Goal: Task Accomplishment & Management: Use online tool/utility

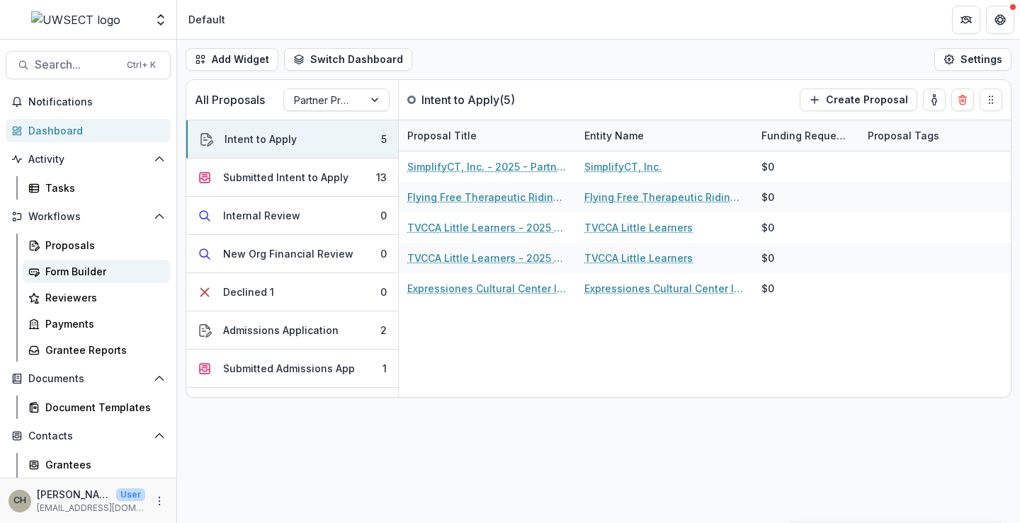
click at [78, 267] on div "Form Builder" at bounding box center [102, 271] width 114 height 15
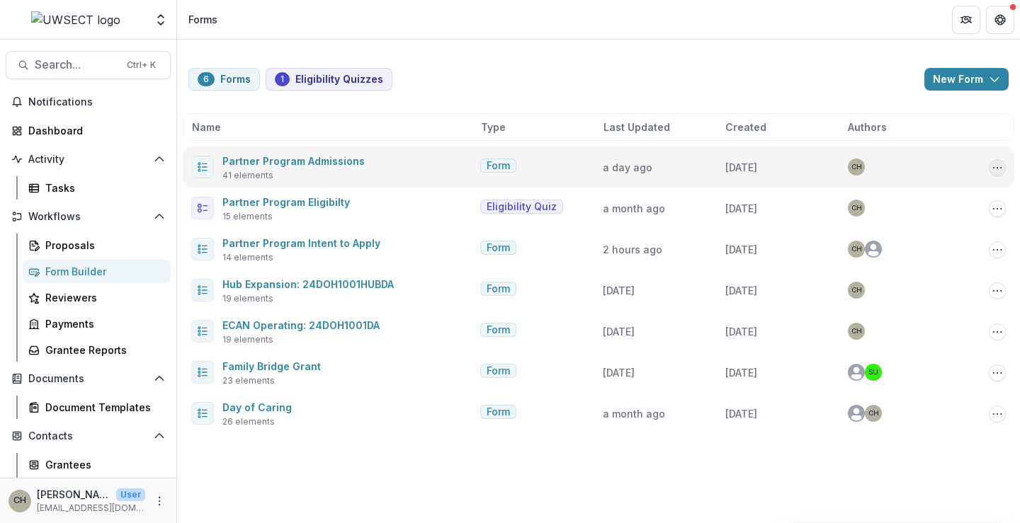
click at [994, 159] on div "Copy Public Link Edit Duplicate Send Delete" at bounding box center [987, 167] width 35 height 18
click at [1002, 169] on icon "Options" at bounding box center [997, 167] width 11 height 11
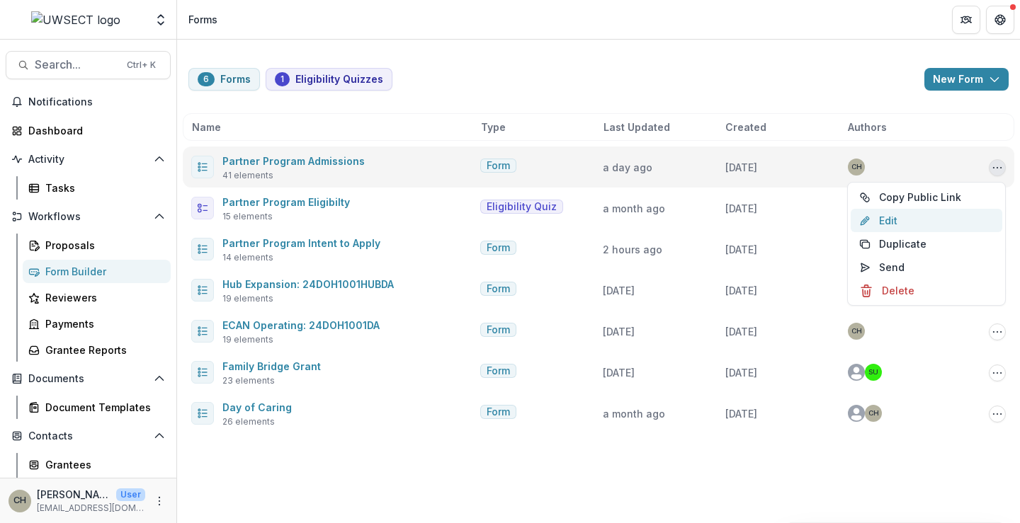
click at [895, 225] on link "Edit" at bounding box center [927, 220] width 152 height 23
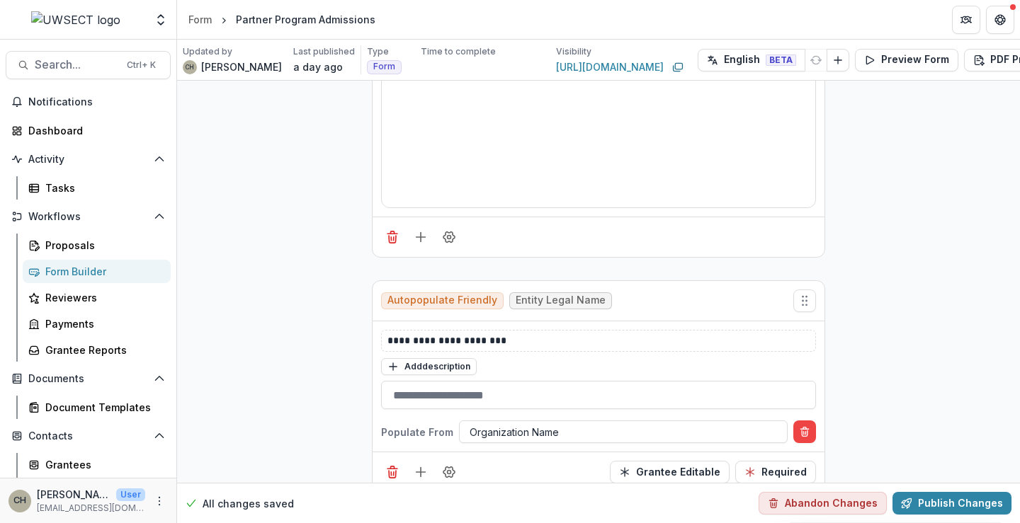
scroll to position [1487, 0]
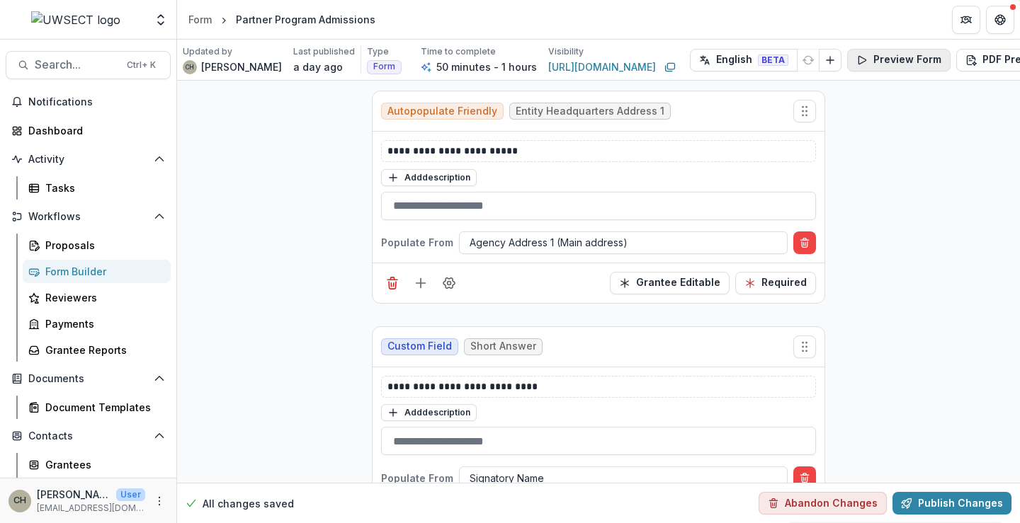
click at [880, 57] on button "Preview Form" at bounding box center [898, 60] width 103 height 23
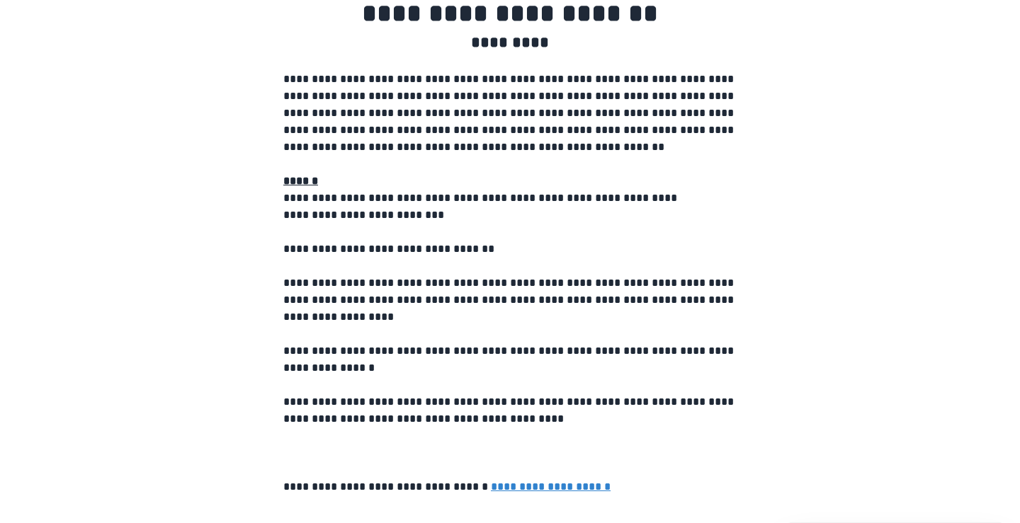
scroll to position [152, 0]
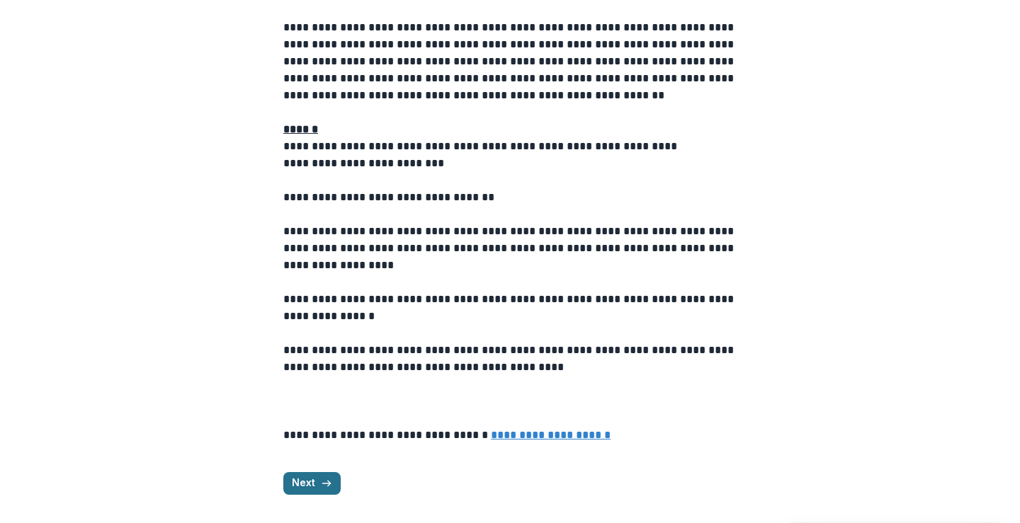
click at [325, 482] on icon "button" at bounding box center [326, 483] width 11 height 11
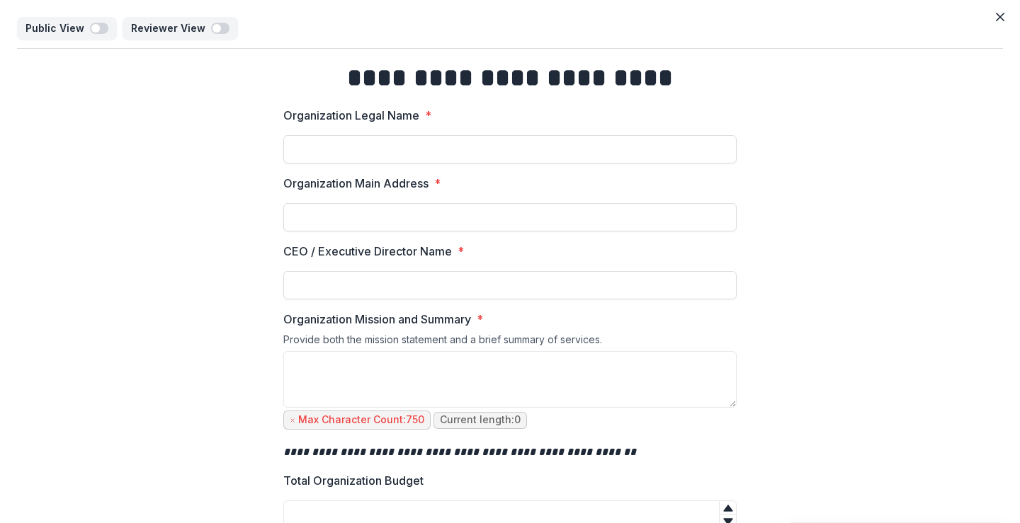
scroll to position [96, 0]
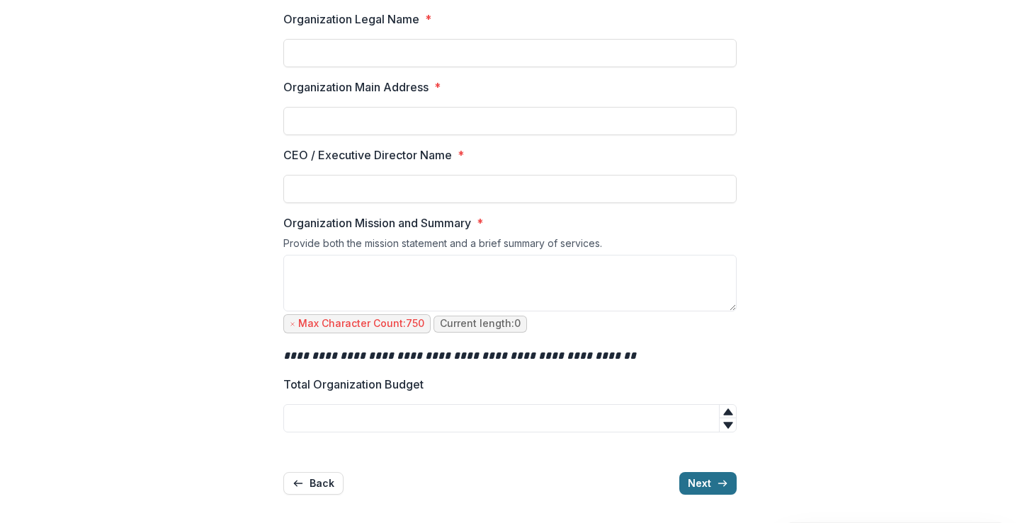
click at [698, 479] on button "Next" at bounding box center [707, 483] width 57 height 23
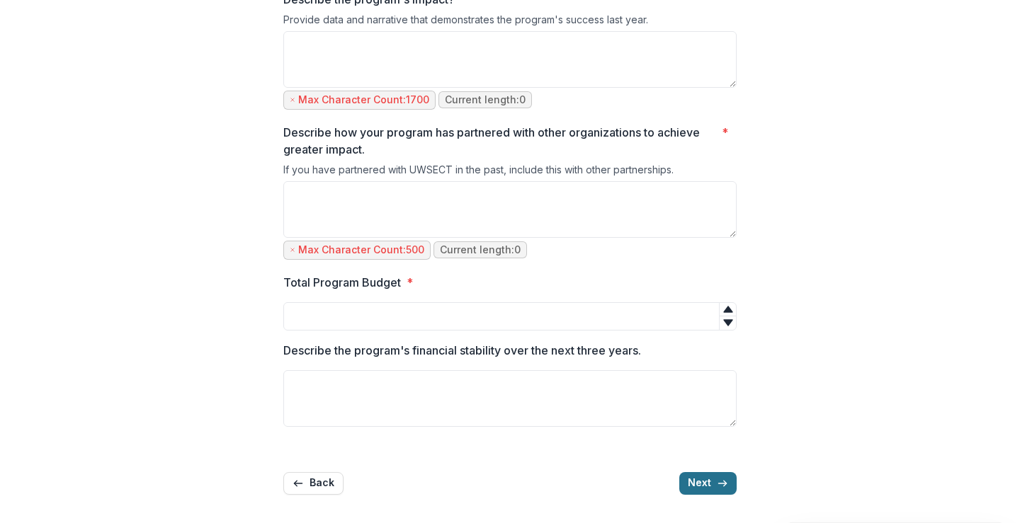
click at [707, 492] on button "Next" at bounding box center [707, 483] width 57 height 23
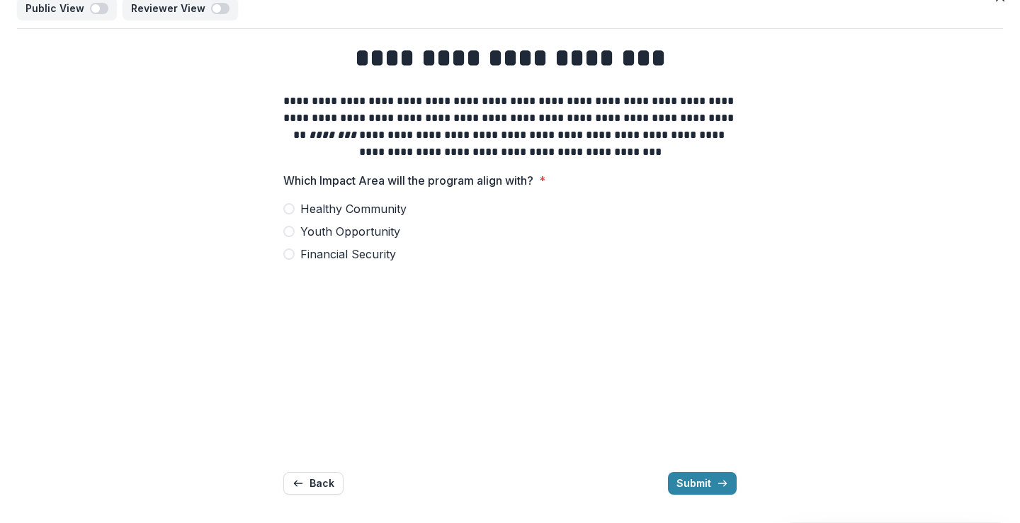
scroll to position [0, 0]
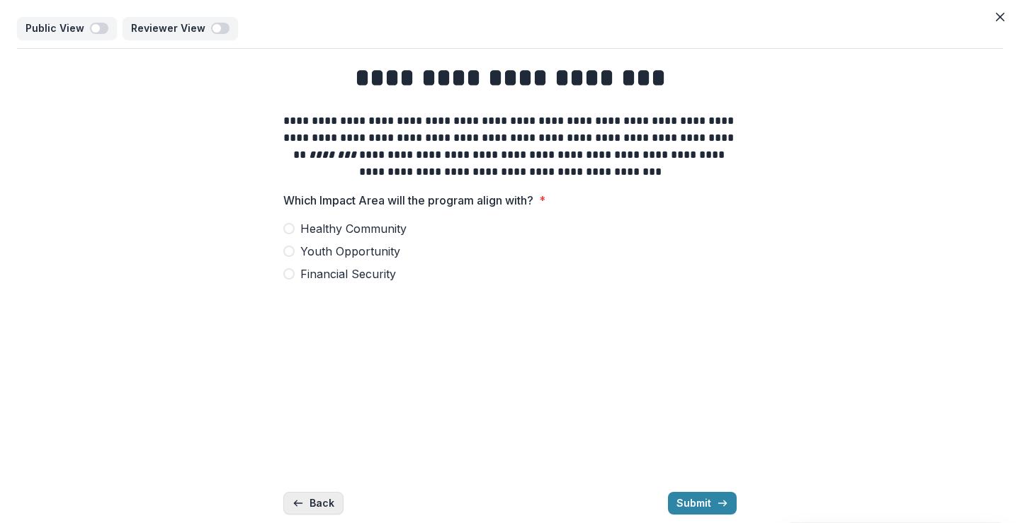
click at [329, 504] on button "Back" at bounding box center [313, 503] width 60 height 23
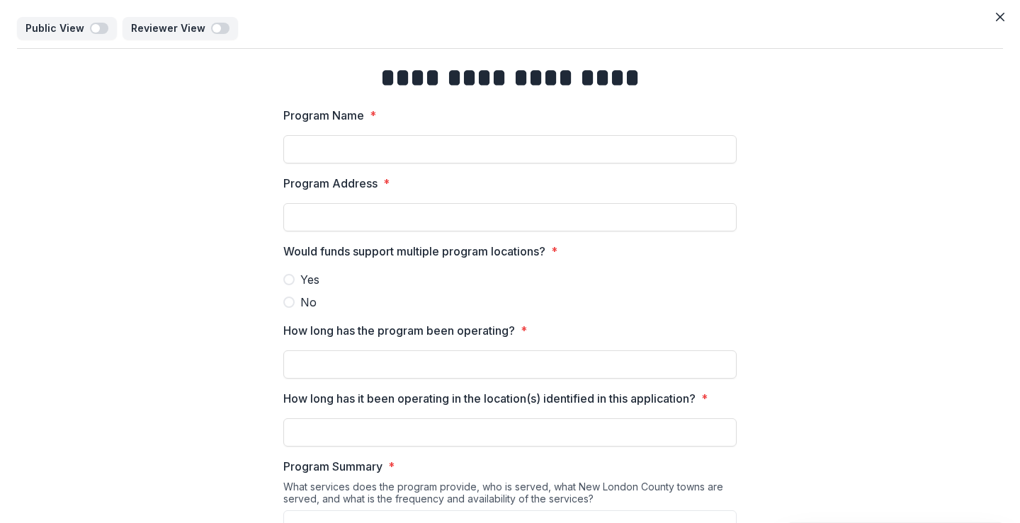
click at [300, 278] on span "Yes" at bounding box center [309, 279] width 19 height 17
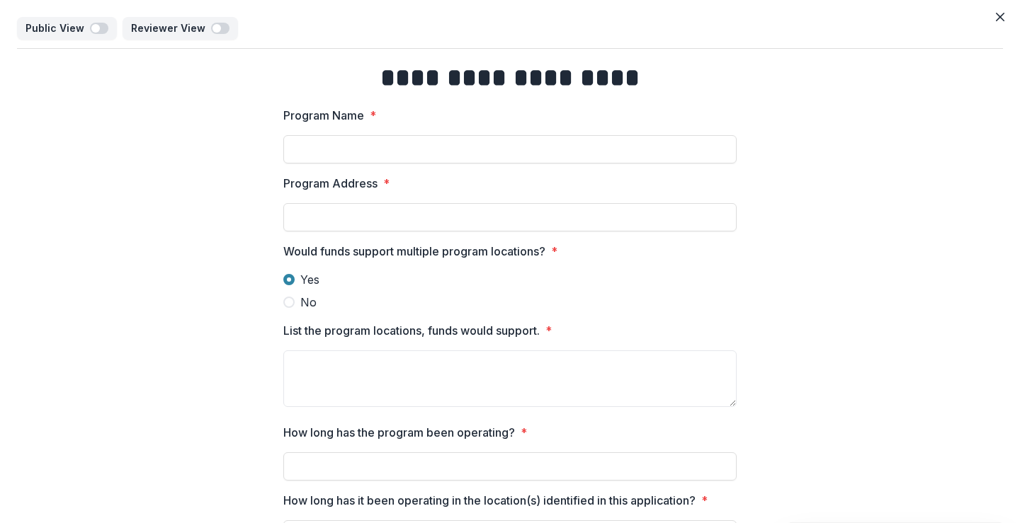
click at [300, 278] on span "Yes" at bounding box center [309, 279] width 19 height 17
click at [290, 300] on span at bounding box center [288, 302] width 11 height 11
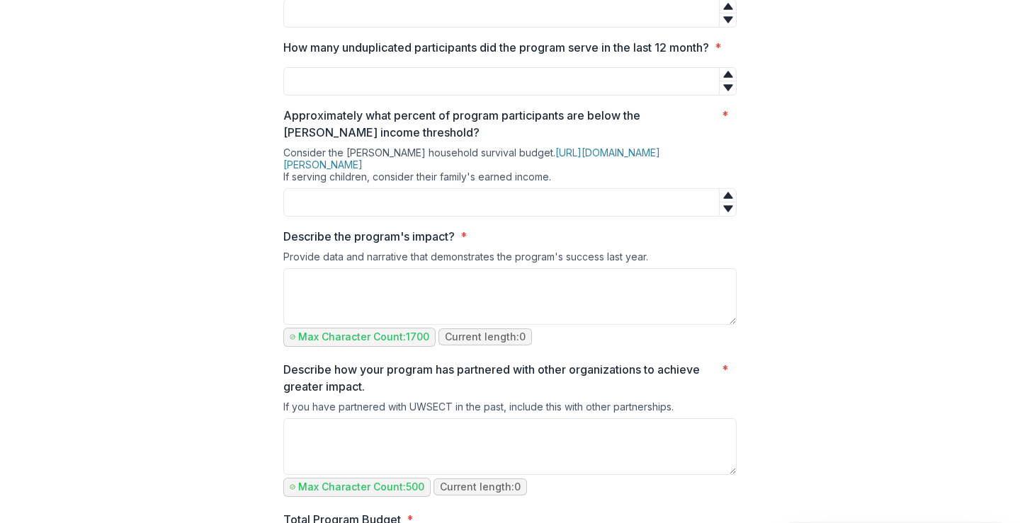
scroll to position [779, 0]
